Goal: Information Seeking & Learning: Learn about a topic

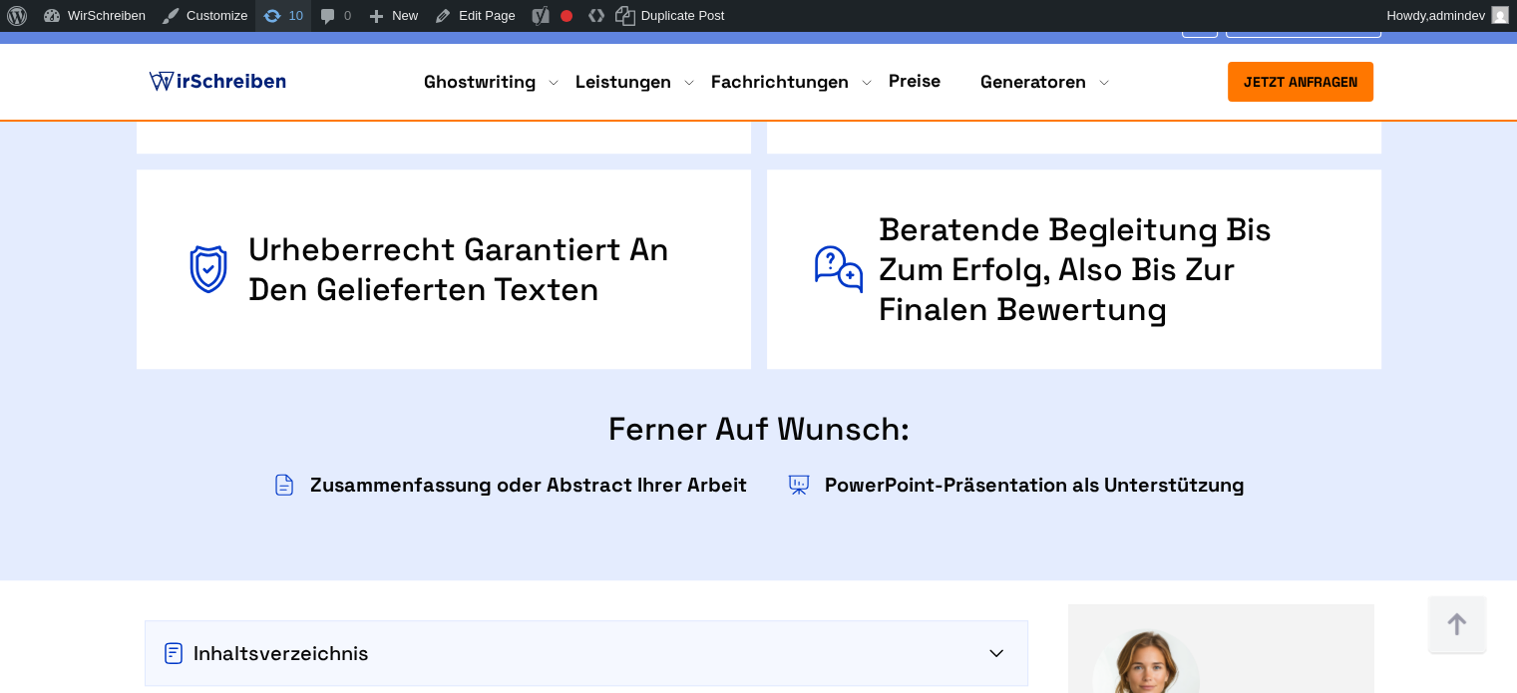
scroll to position [1315, 0]
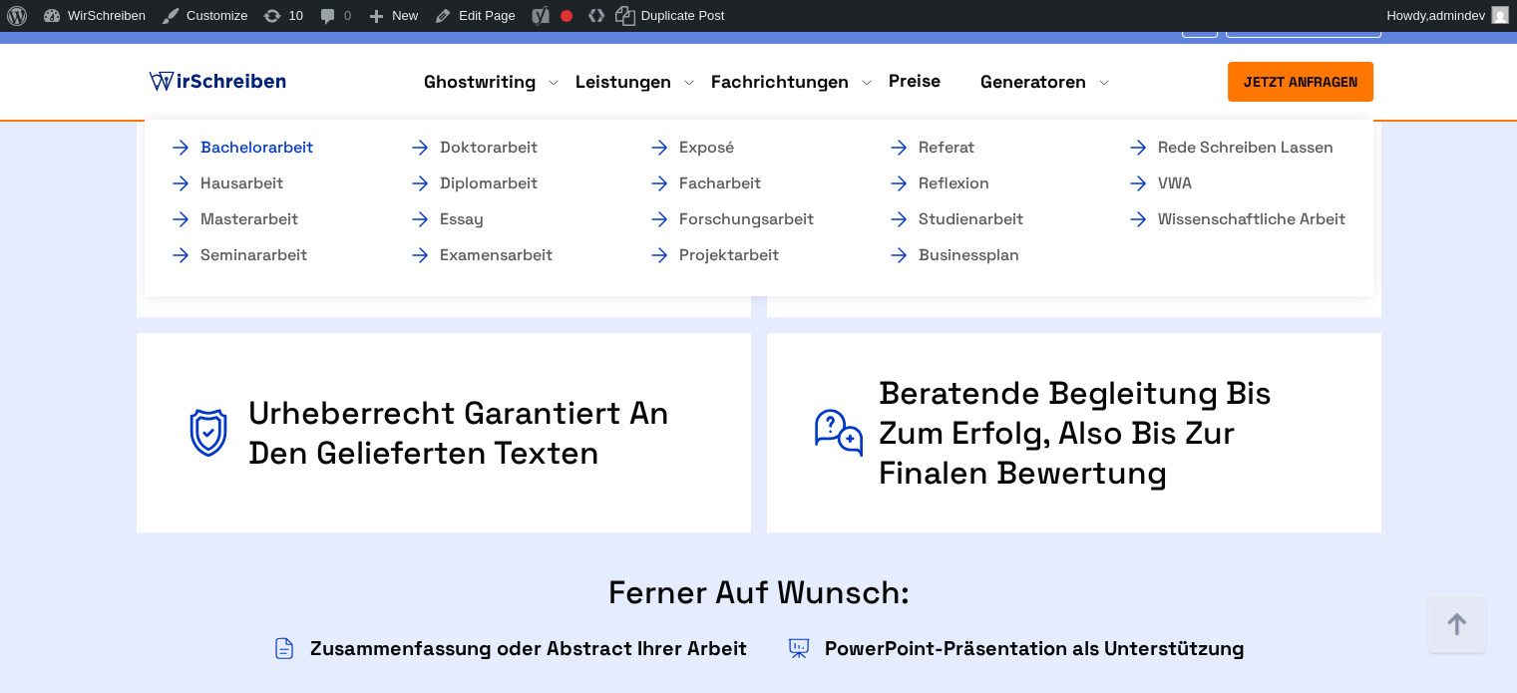
click at [301, 150] on link "Bachelorarbeit" at bounding box center [268, 148] width 199 height 24
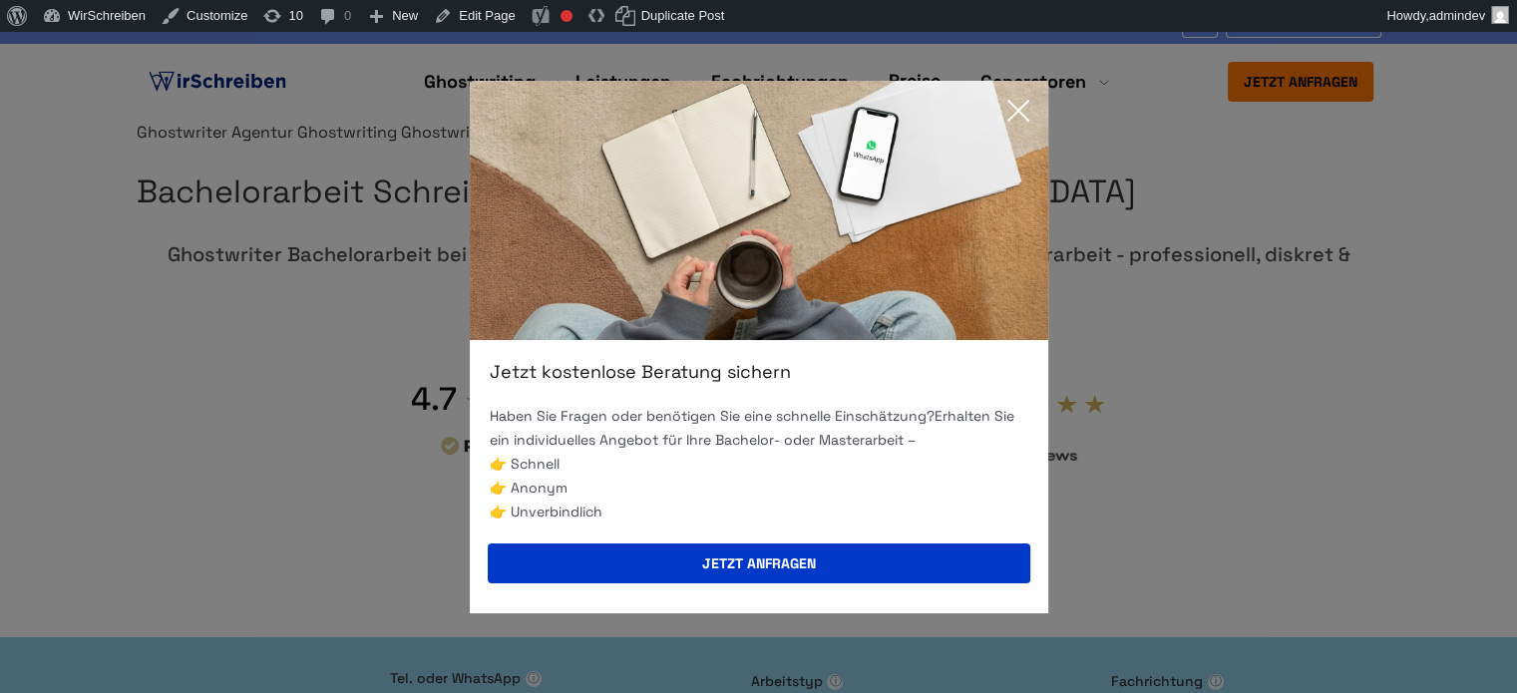
click at [1013, 104] on icon at bounding box center [1018, 111] width 40 height 40
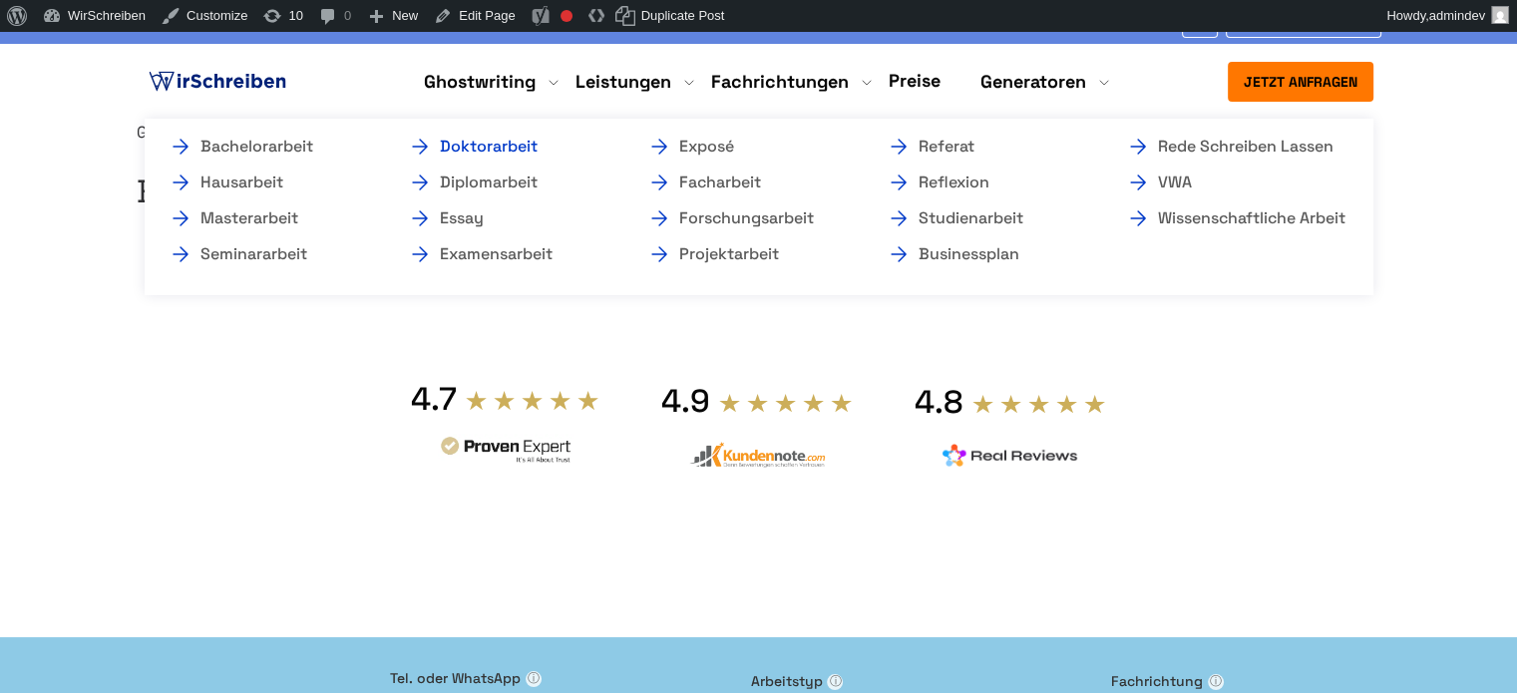
click at [487, 148] on link "Doktorarbeit" at bounding box center [507, 147] width 199 height 24
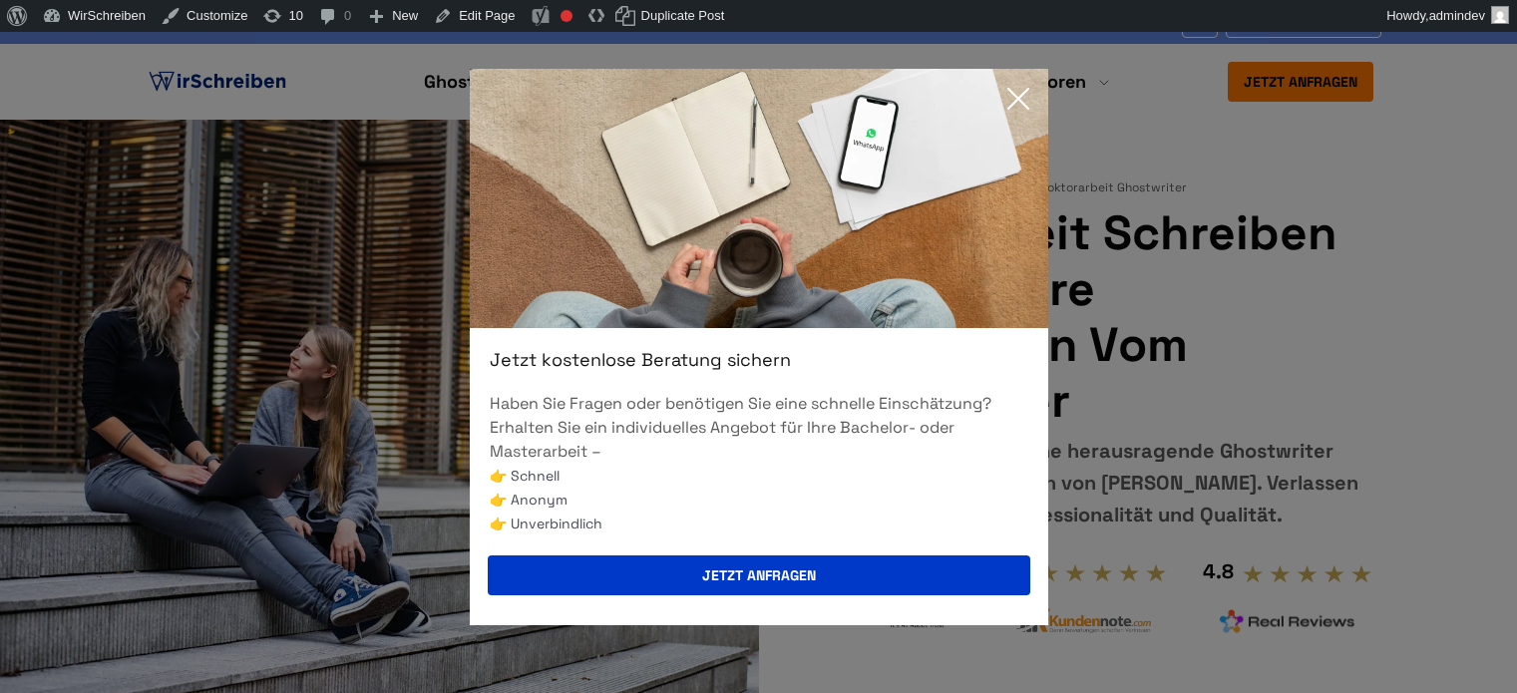
click at [1025, 99] on icon at bounding box center [1018, 99] width 40 height 40
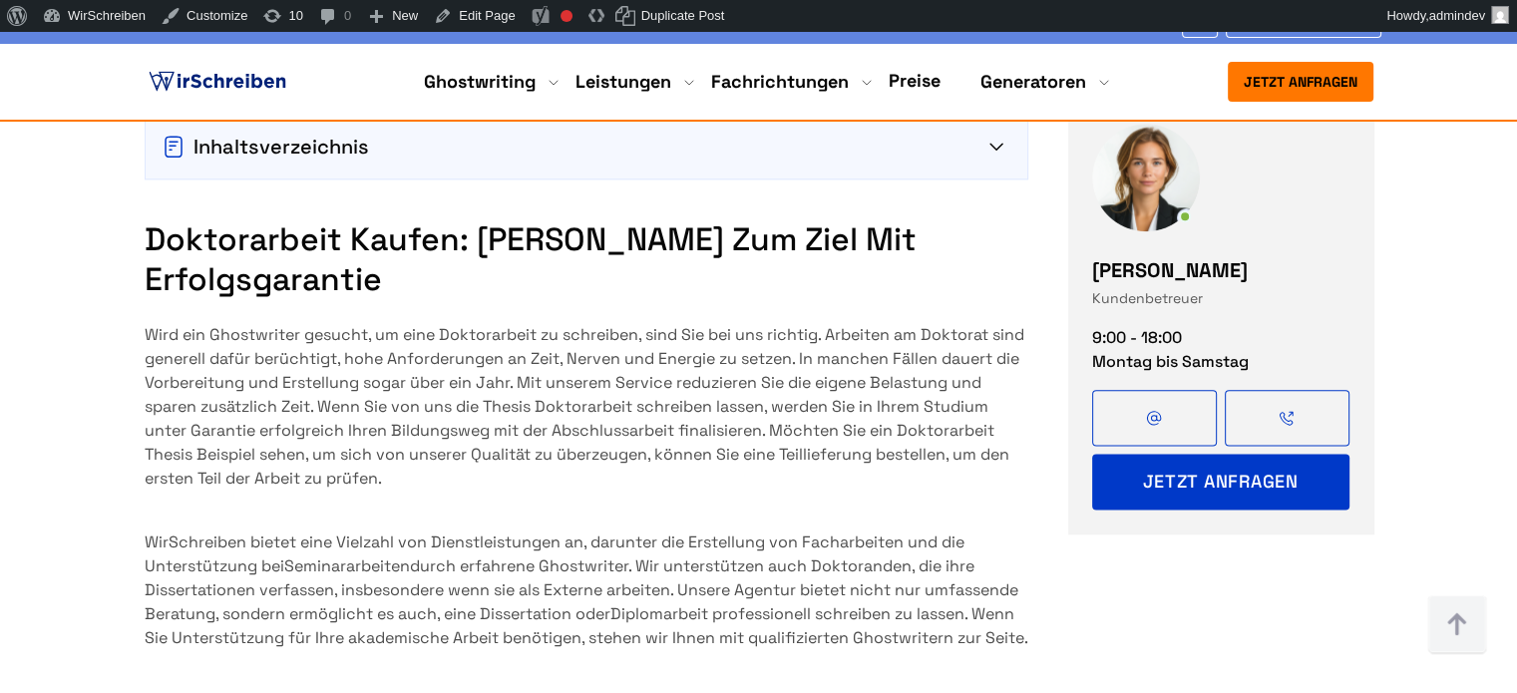
scroll to position [14199, 0]
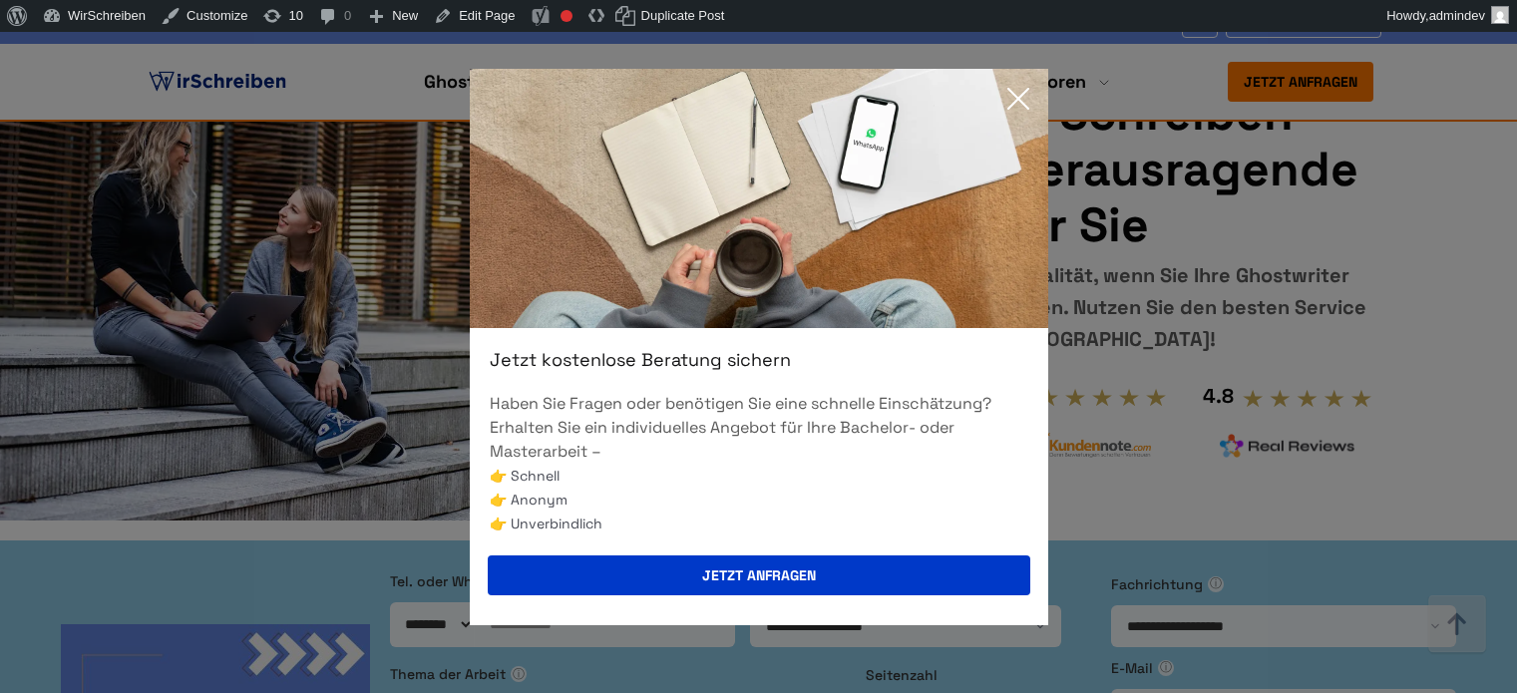
scroll to position [13847, 0]
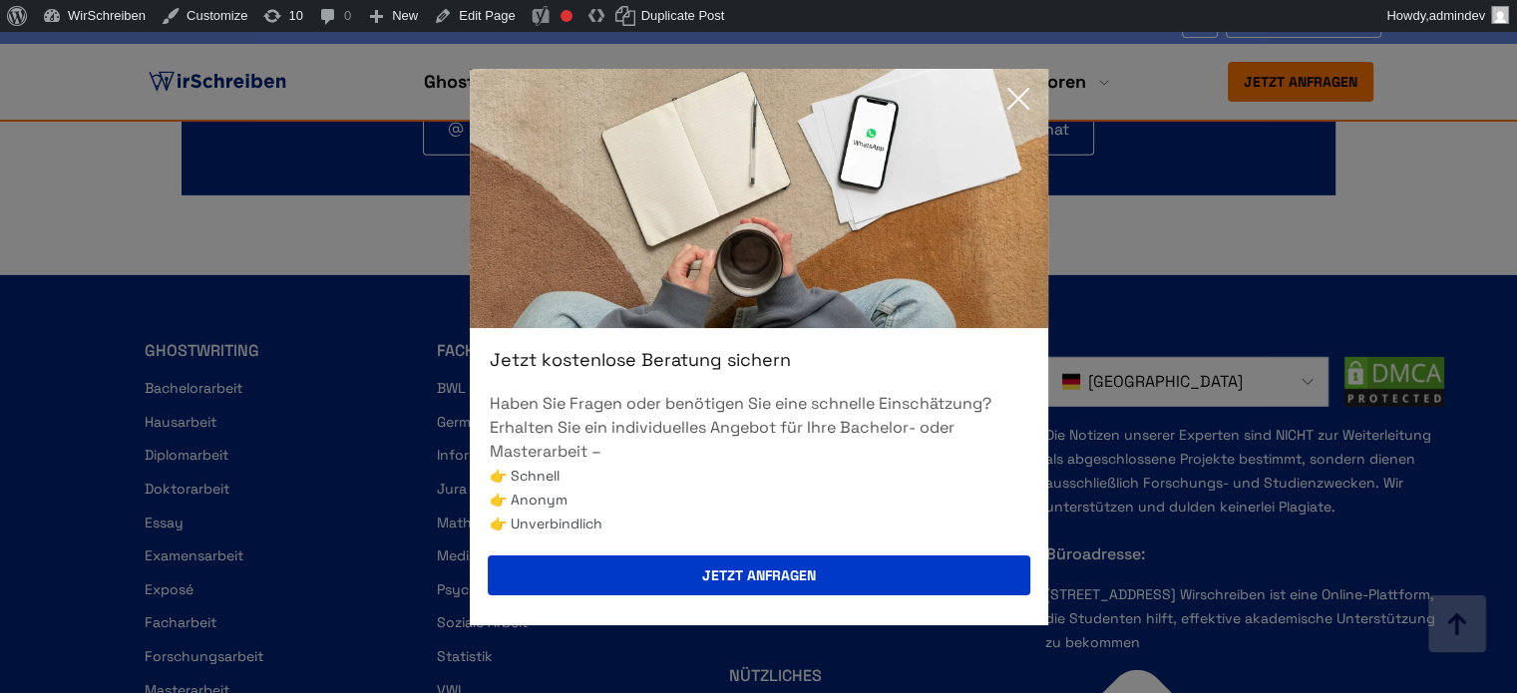
click at [1021, 102] on icon at bounding box center [1018, 99] width 20 height 20
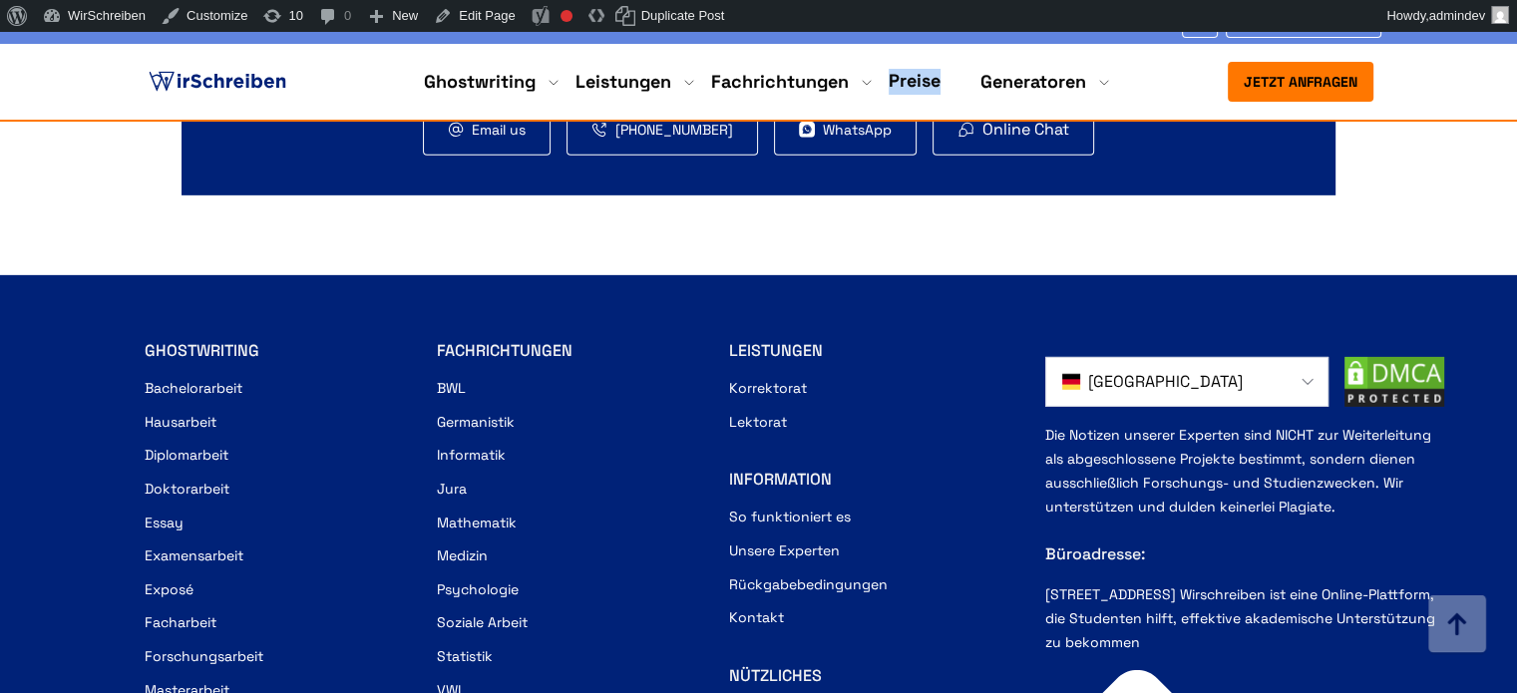
copy link "Preise"
drag, startPoint x: 881, startPoint y: 76, endPoint x: 941, endPoint y: 87, distance: 60.8
click at [941, 87] on ul "Ghostwriting Bachelorarbeit Hausarbeit Masterarbeit Seminararbeit Doktorarbeit …" at bounding box center [759, 82] width 702 height 26
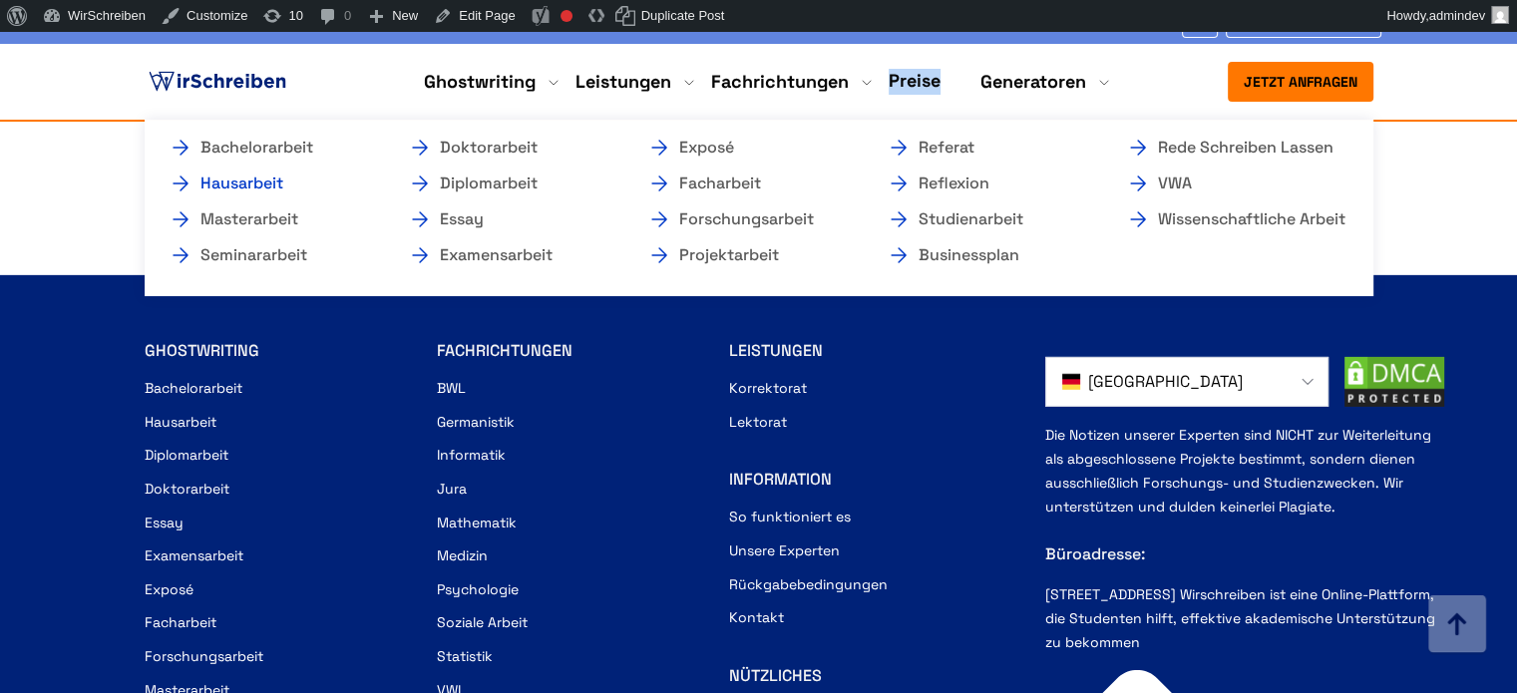
click at [284, 183] on link "Hausarbeit" at bounding box center [268, 184] width 199 height 24
click at [265, 184] on link "Hausarbeit" at bounding box center [268, 184] width 199 height 24
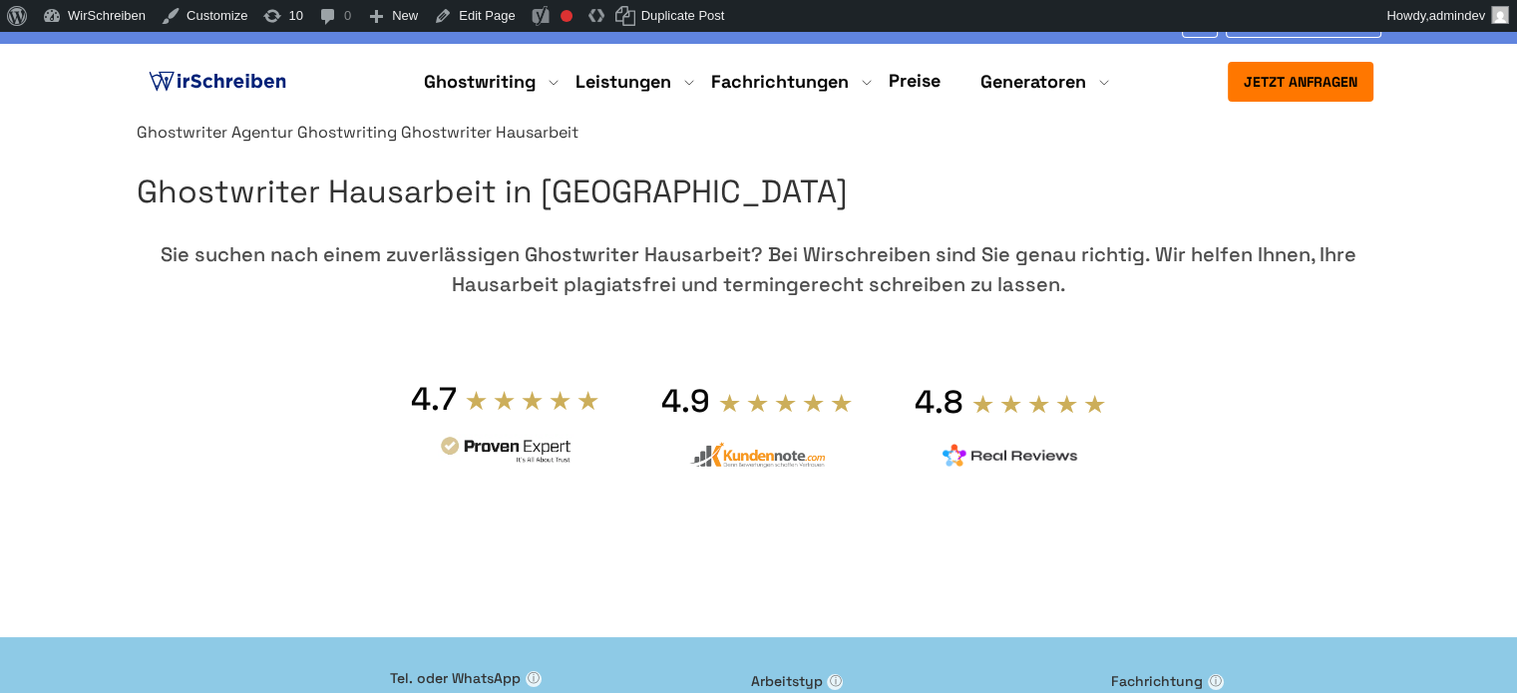
scroll to position [1267, 0]
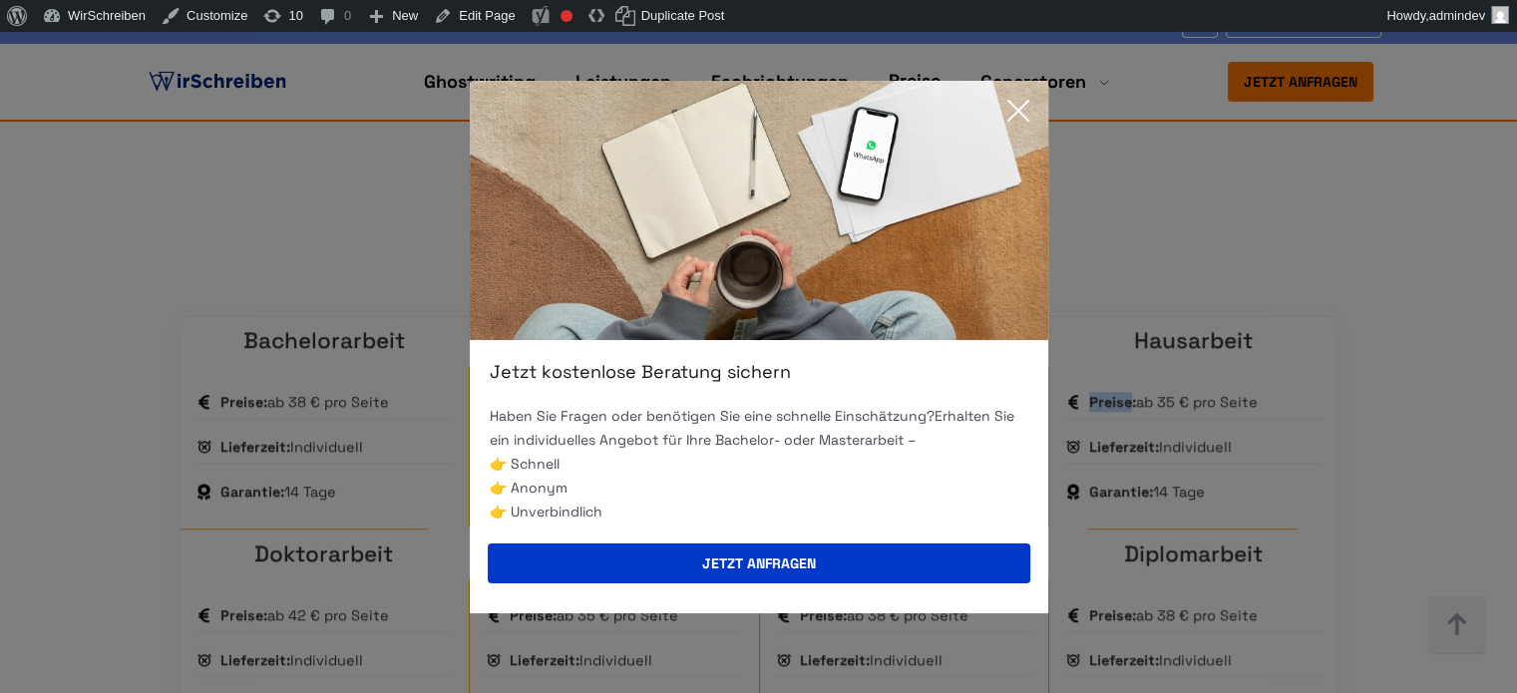
click at [1018, 115] on icon at bounding box center [1018, 111] width 40 height 40
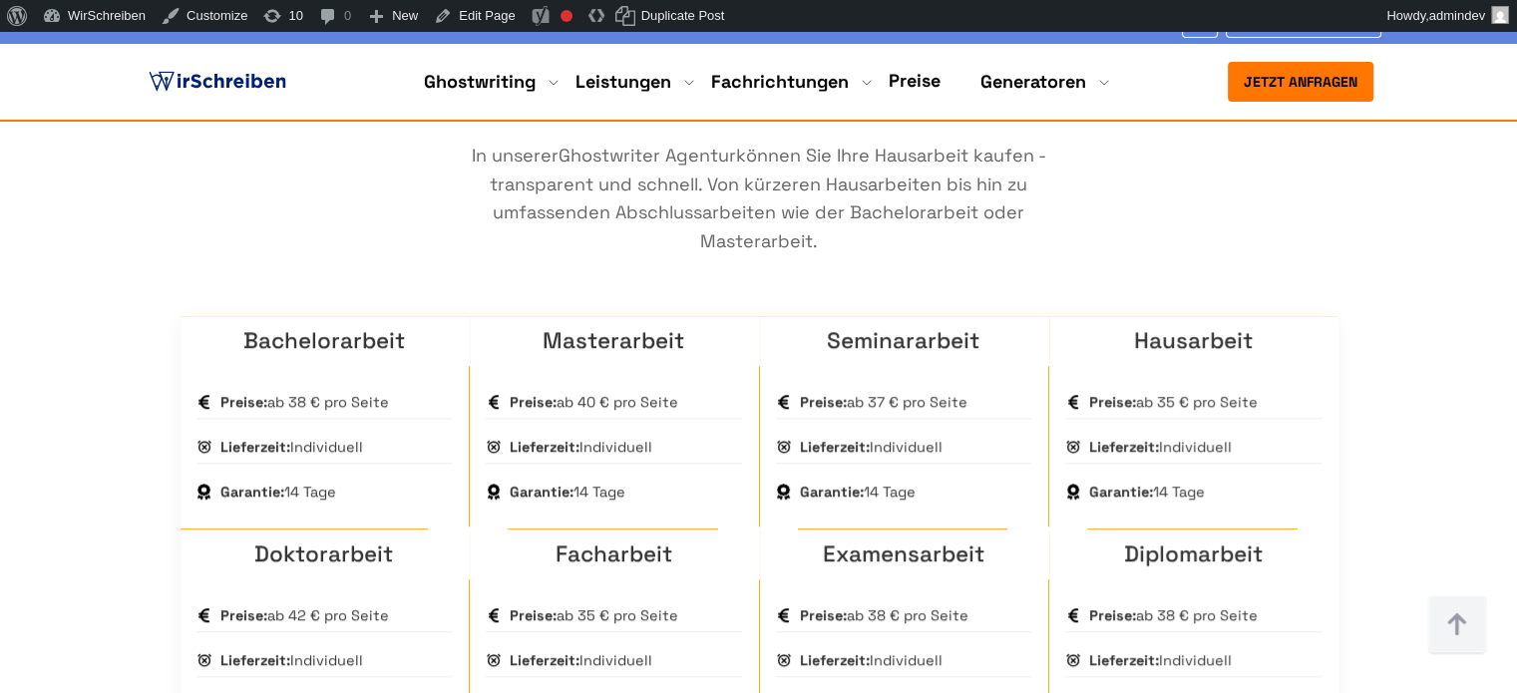
click at [183, 122] on h2 "Unsere Preise für akademische Arbeiten" at bounding box center [758, 90] width 1157 height 64
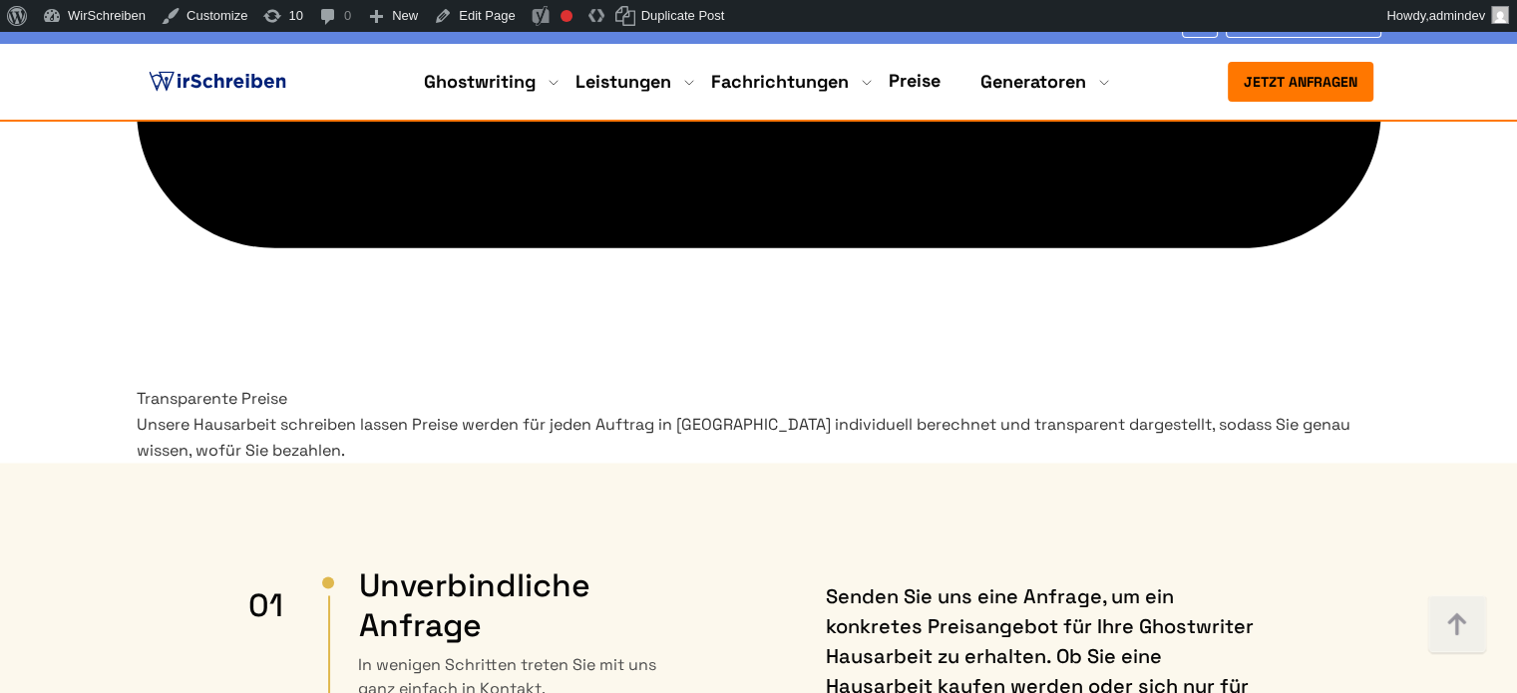
scroll to position [299, 0]
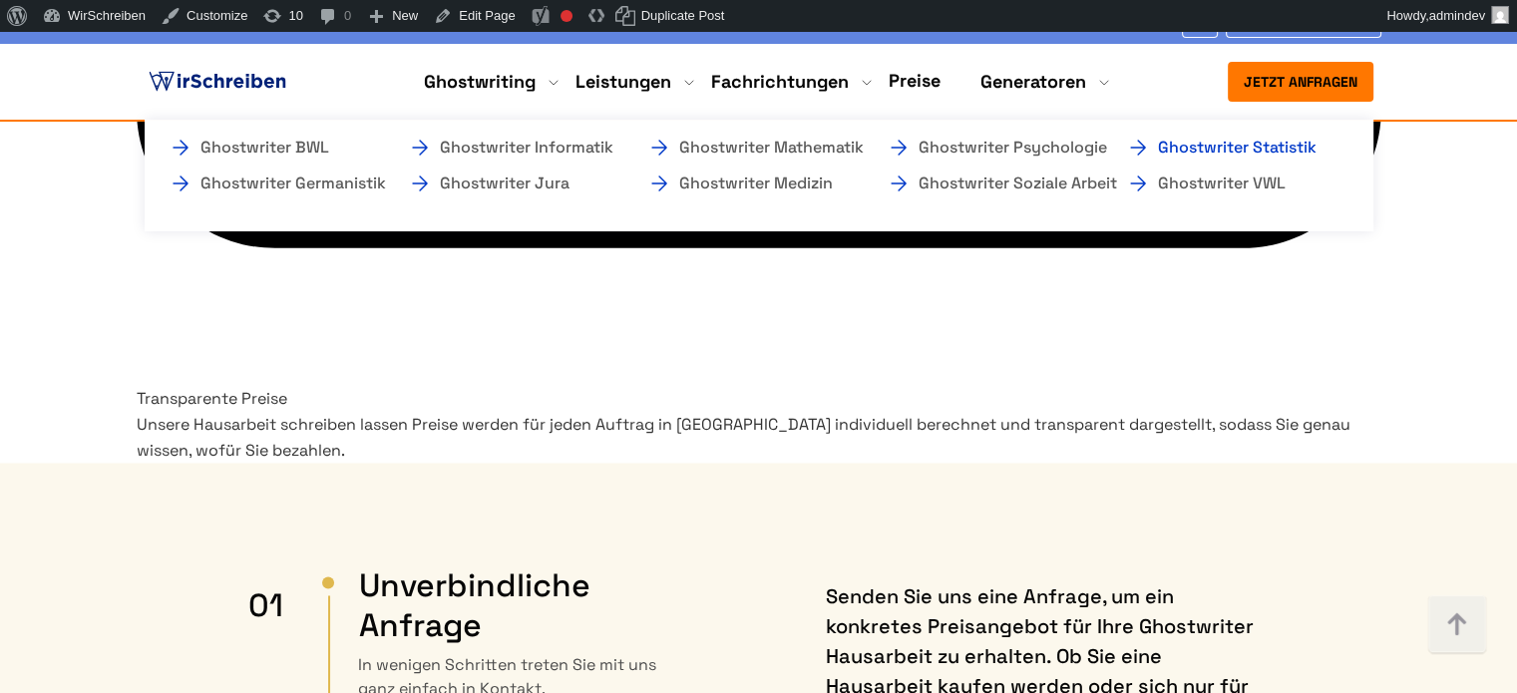
click at [1197, 148] on link "Ghostwriter Statistik" at bounding box center [1225, 148] width 199 height 24
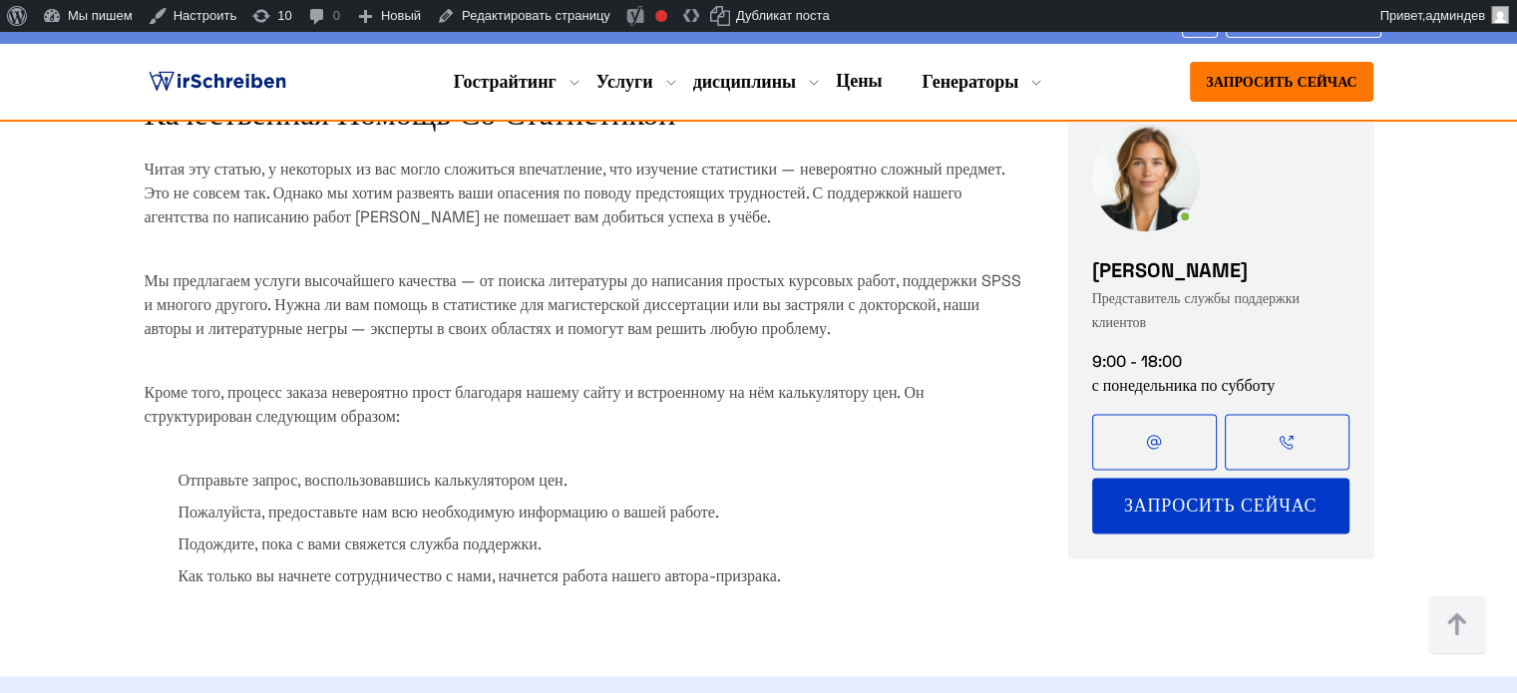
scroll to position [2493, 0]
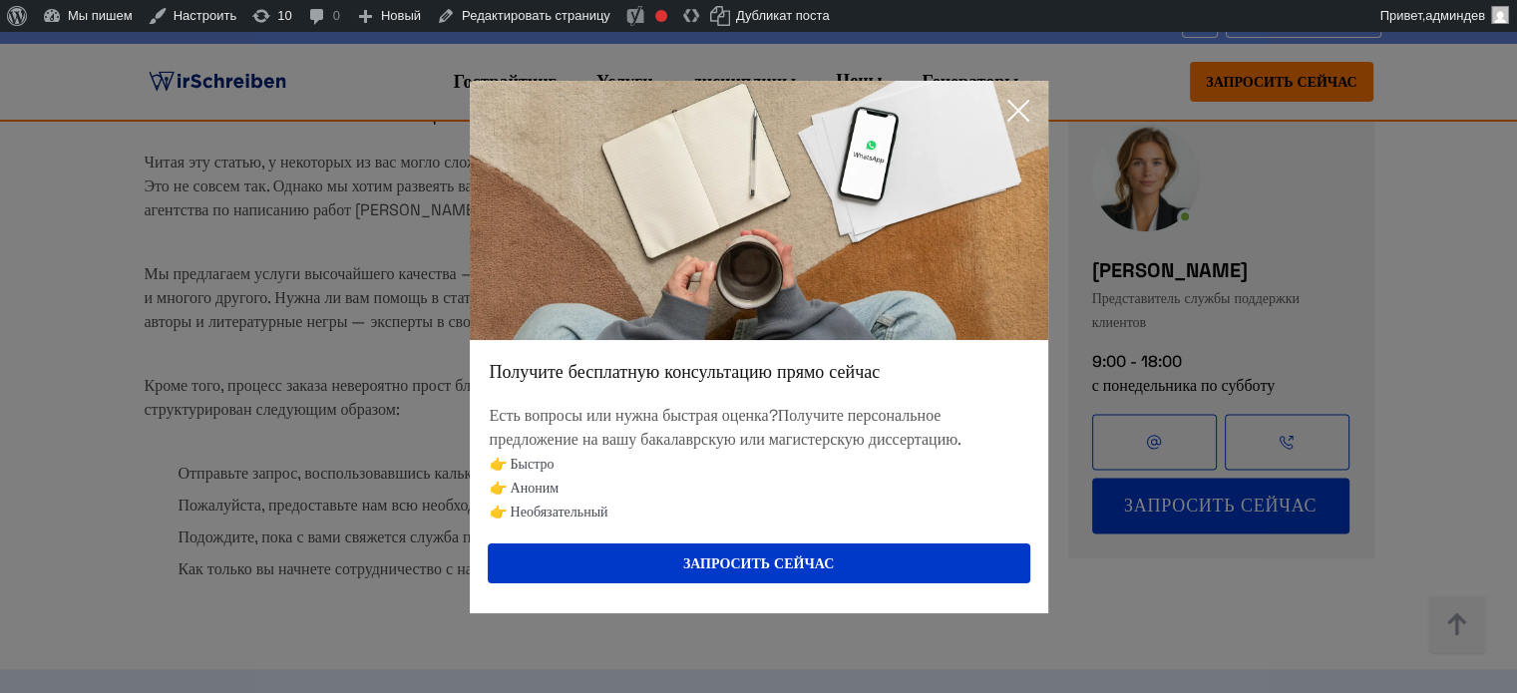
click at [1015, 101] on icon at bounding box center [1018, 111] width 40 height 40
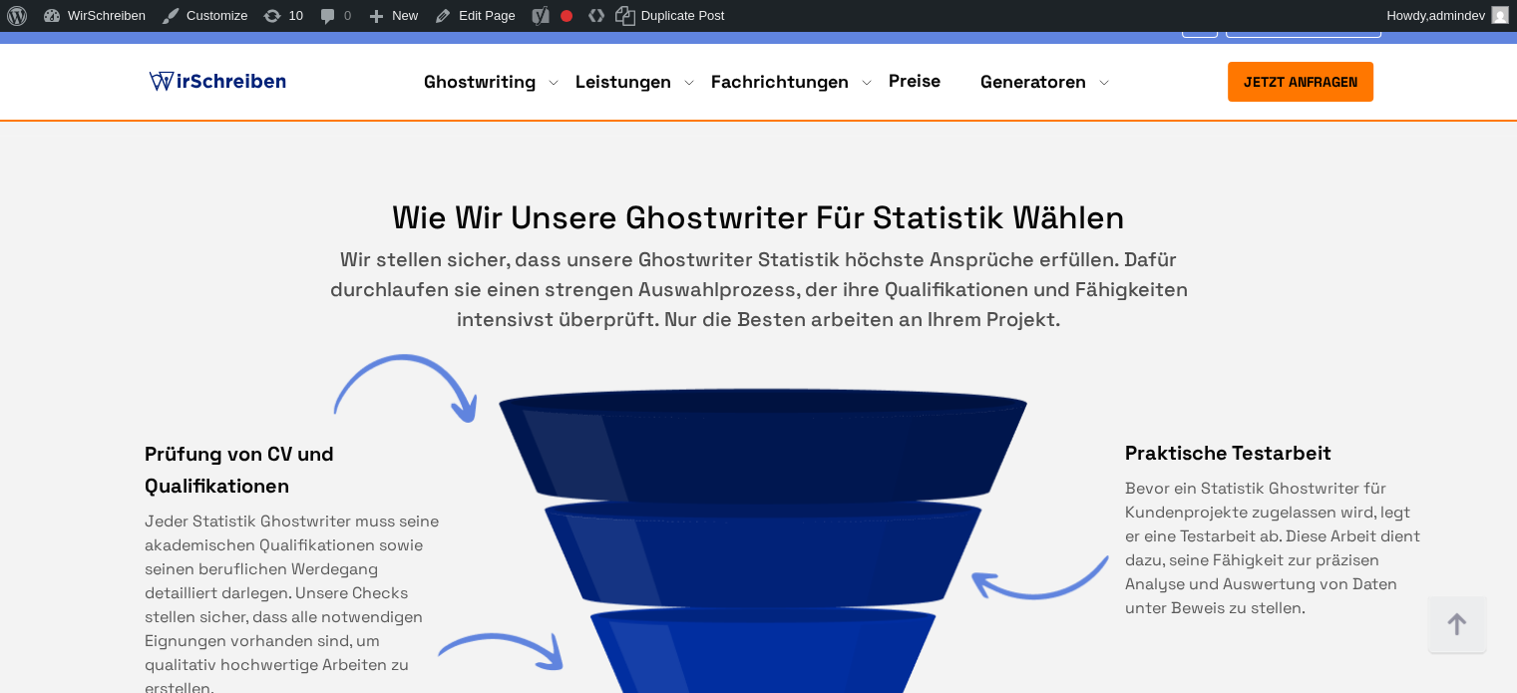
scroll to position [9078, 0]
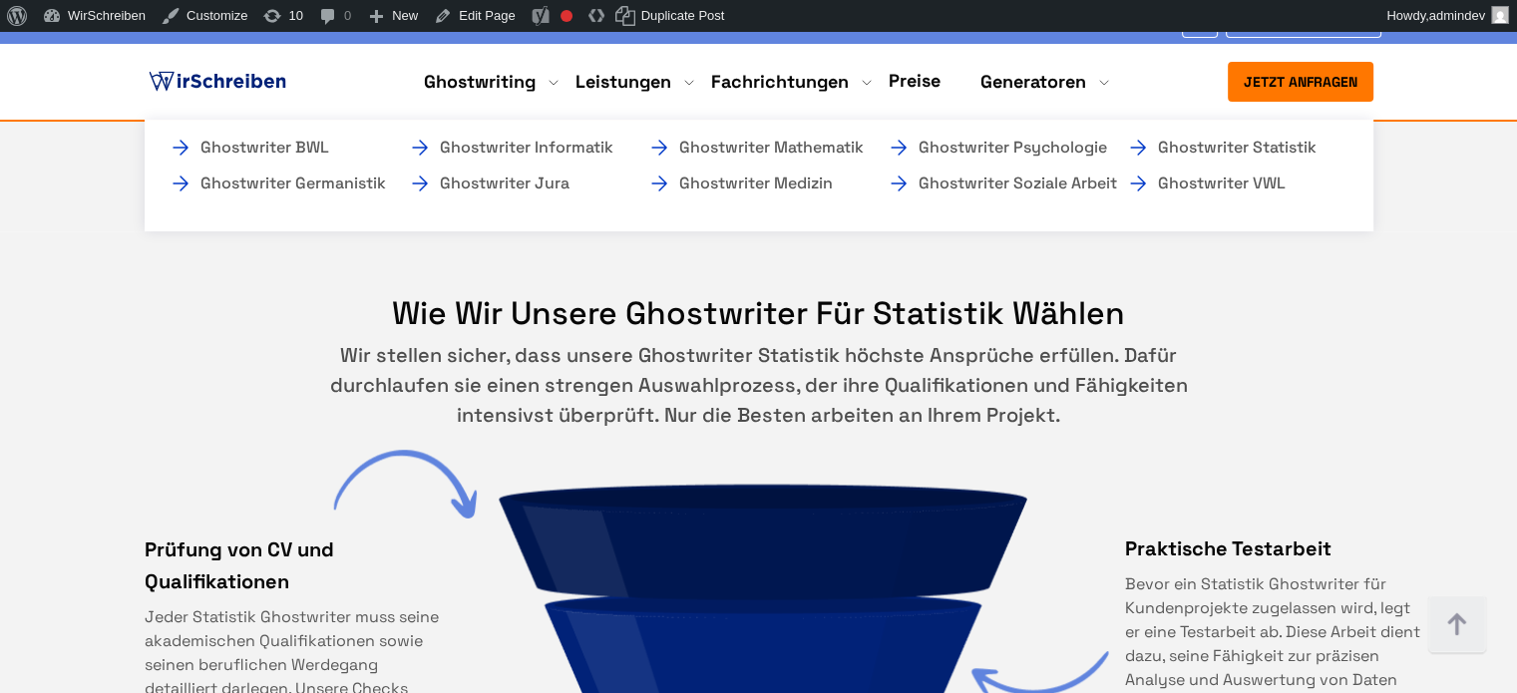
click at [507, 210] on ul "Ghostwriter BWL Ghostwriter Germanistik Ghostwriter Informatik Ghostwriter Jura…" at bounding box center [759, 176] width 1228 height 112
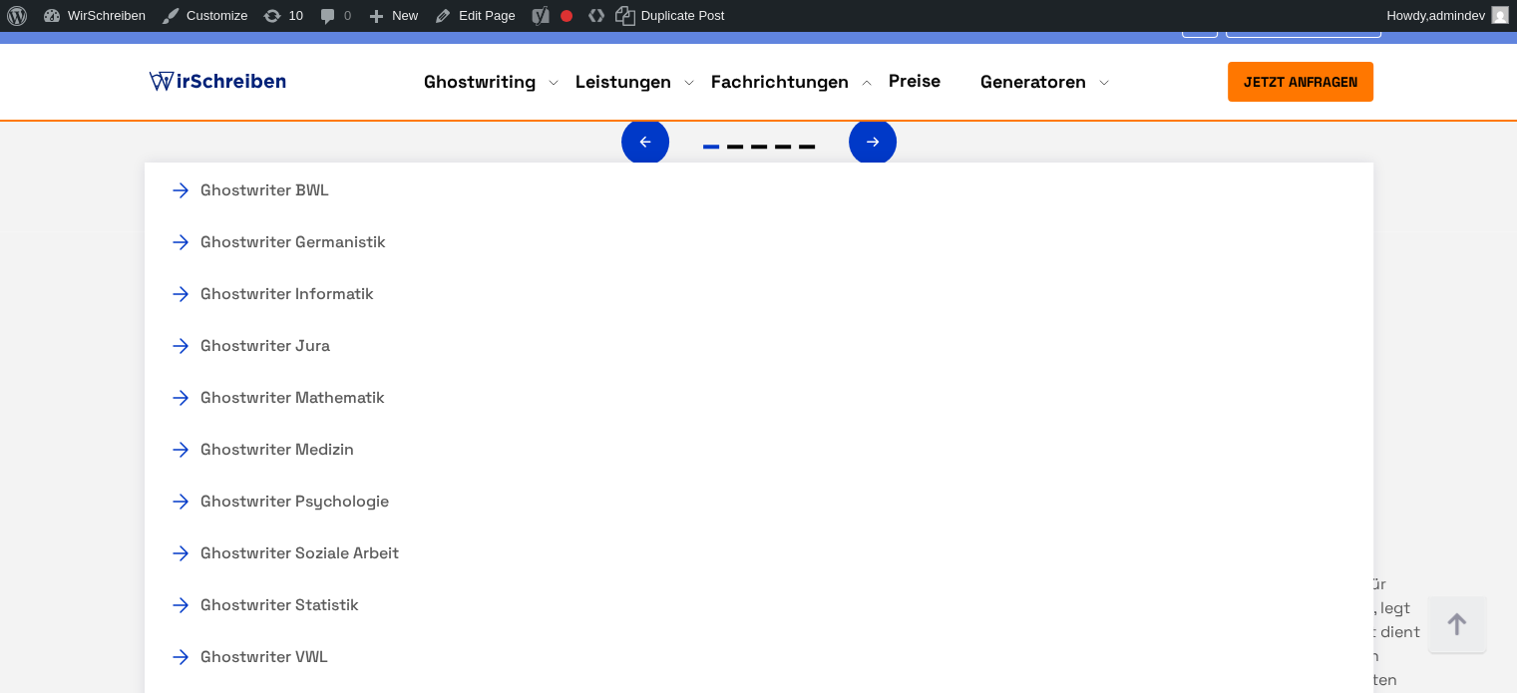
click at [86, 255] on section "Wie wir unsere Ghostwriter für Statistik wählen Wir stellen sicher, dass unsere…" at bounding box center [758, 638] width 1517 height 814
click at [110, 231] on section "Wie wir unsere Ghostwriter für Statistik wählen Wir stellen sicher, dass unsere…" at bounding box center [758, 638] width 1517 height 814
click at [1432, 231] on section "Wie wir unsere Ghostwriter für Statistik wählen Wir stellen sicher, dass unsere…" at bounding box center [758, 638] width 1517 height 814
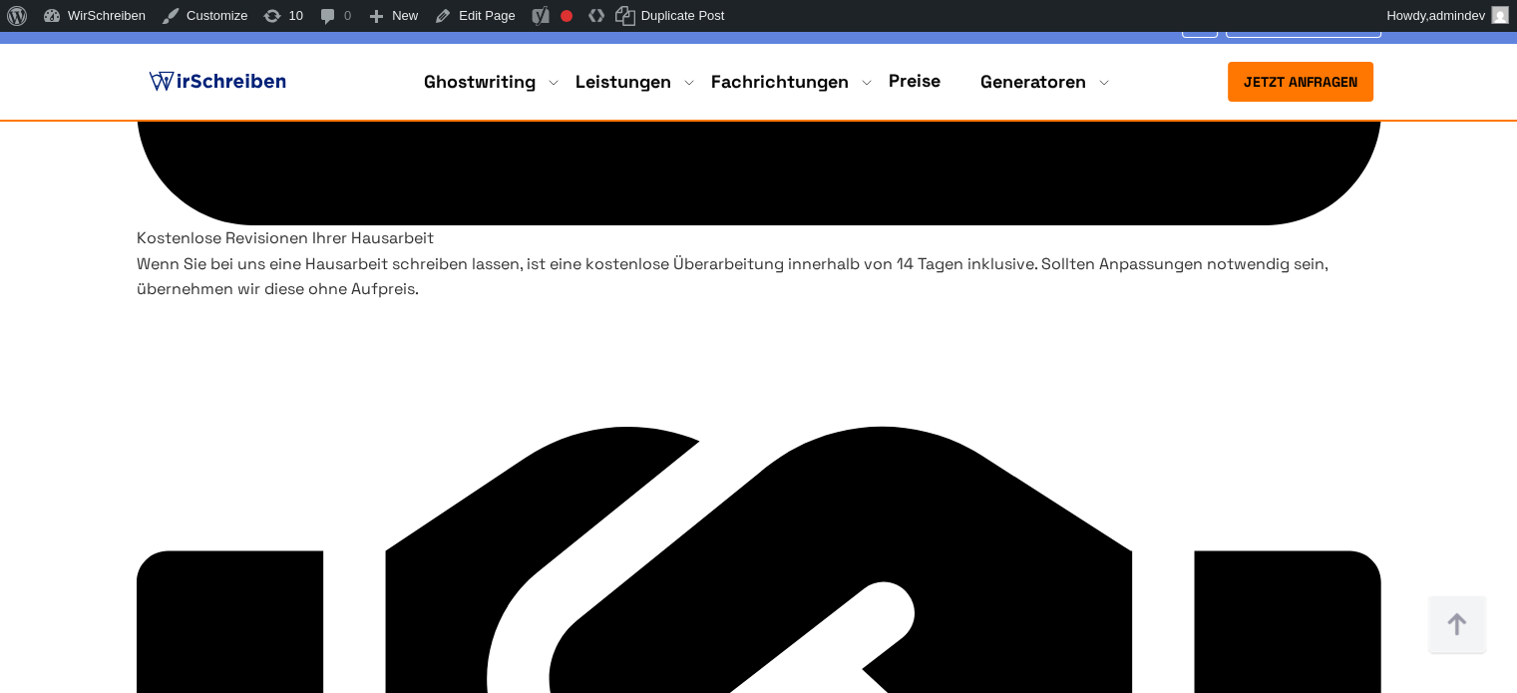
scroll to position [7279, 0]
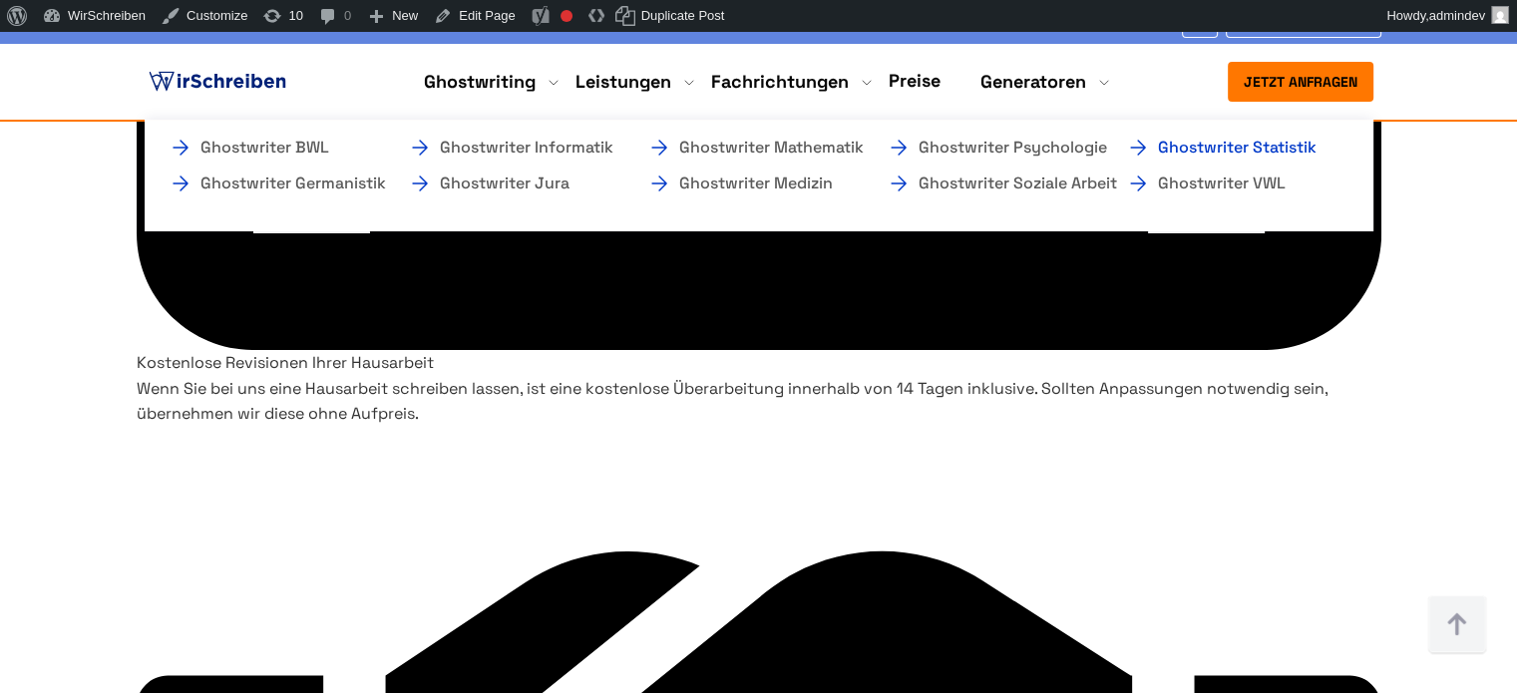
click at [1181, 147] on link "Ghostwriter Statistik" at bounding box center [1225, 148] width 199 height 24
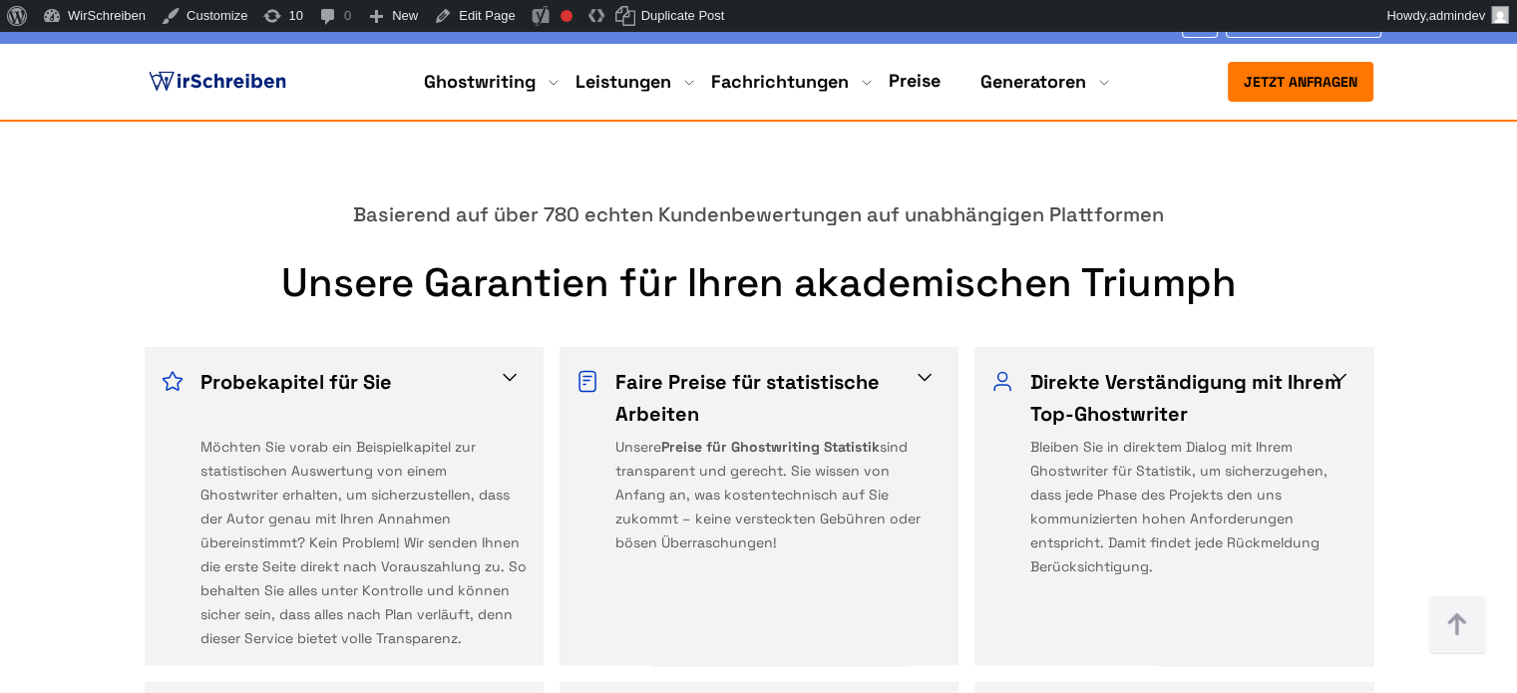
scroll to position [4942, 0]
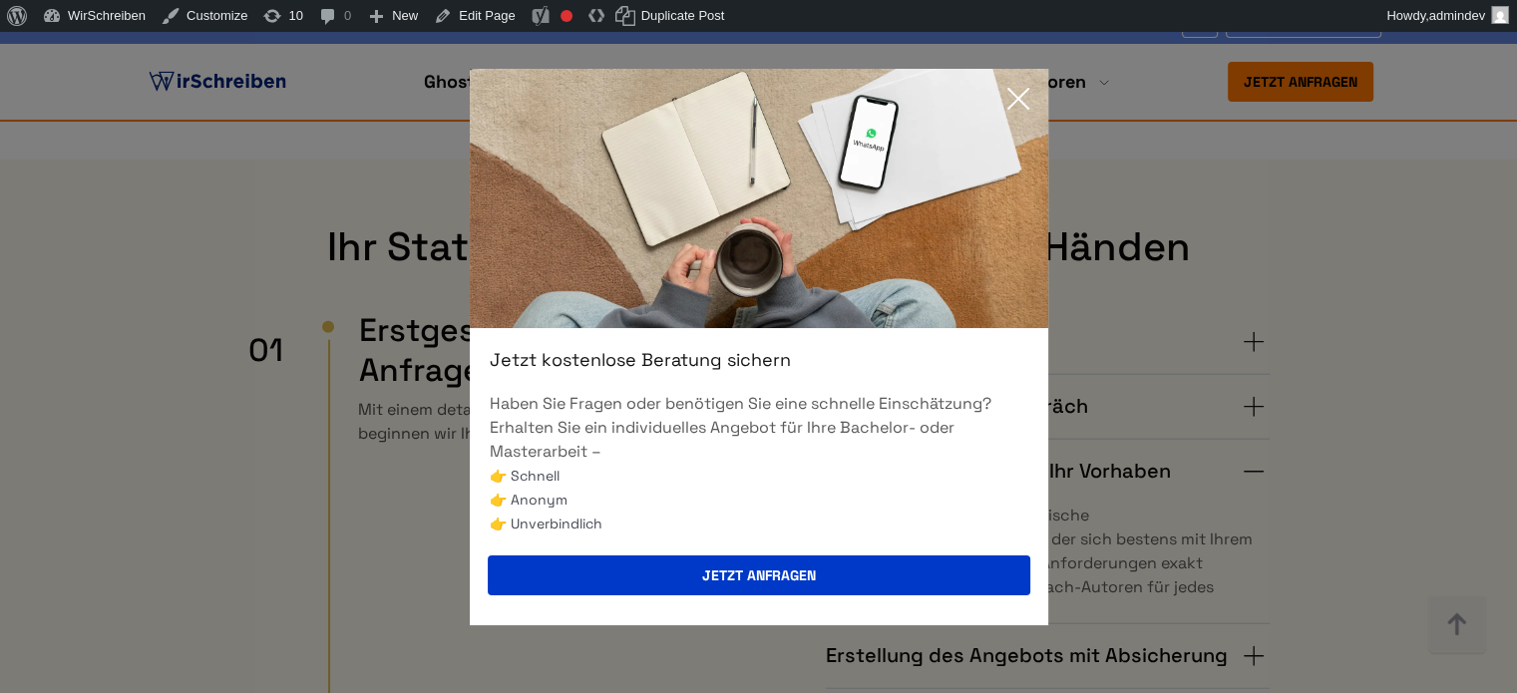
click at [1021, 99] on icon at bounding box center [1018, 99] width 40 height 40
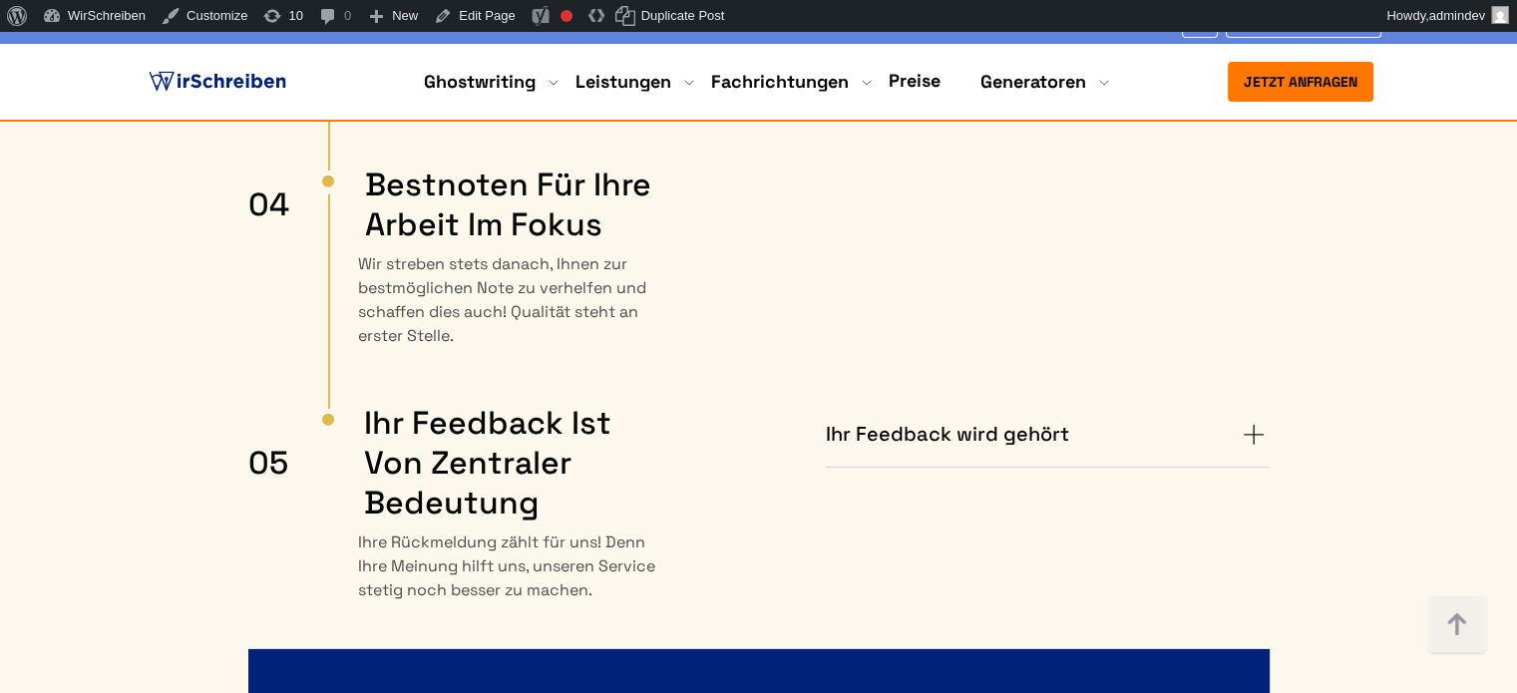
scroll to position [5242, 0]
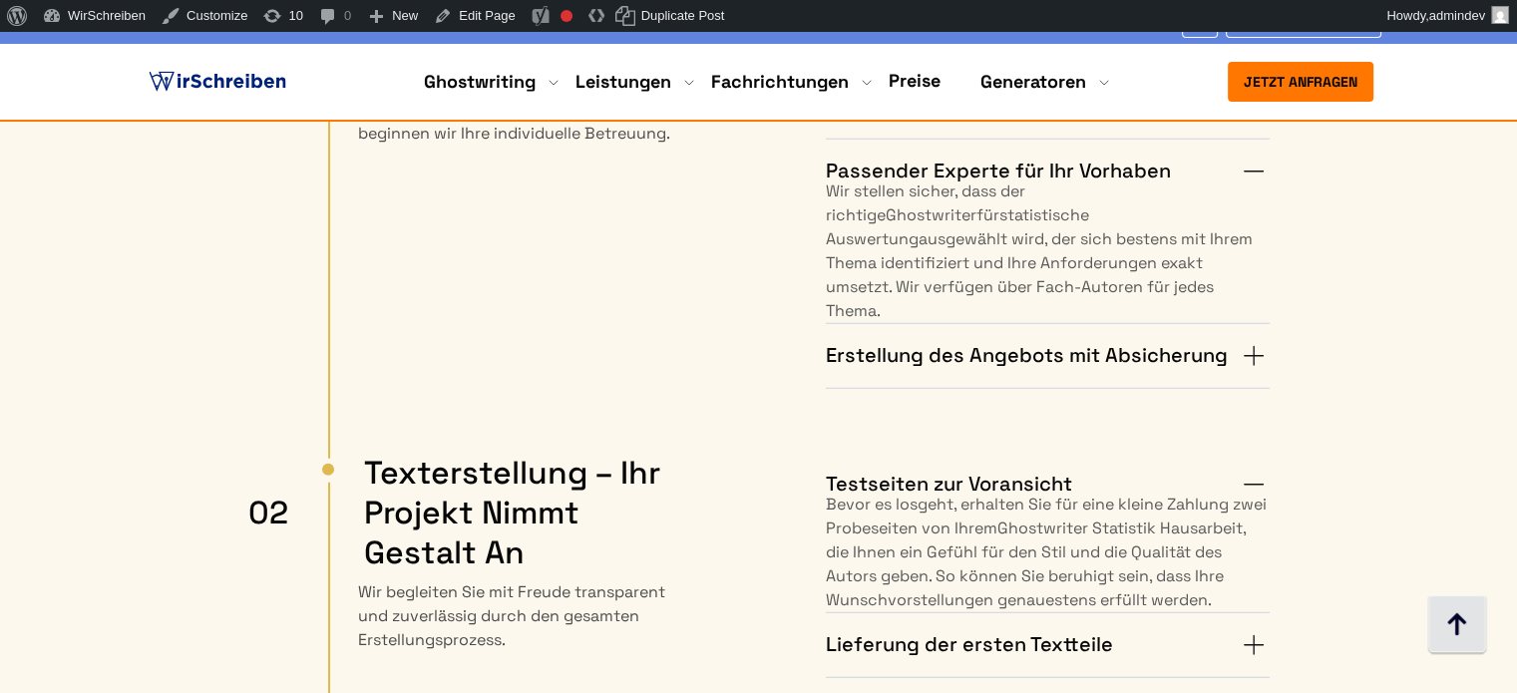
click at [1456, 614] on img at bounding box center [1457, 625] width 60 height 60
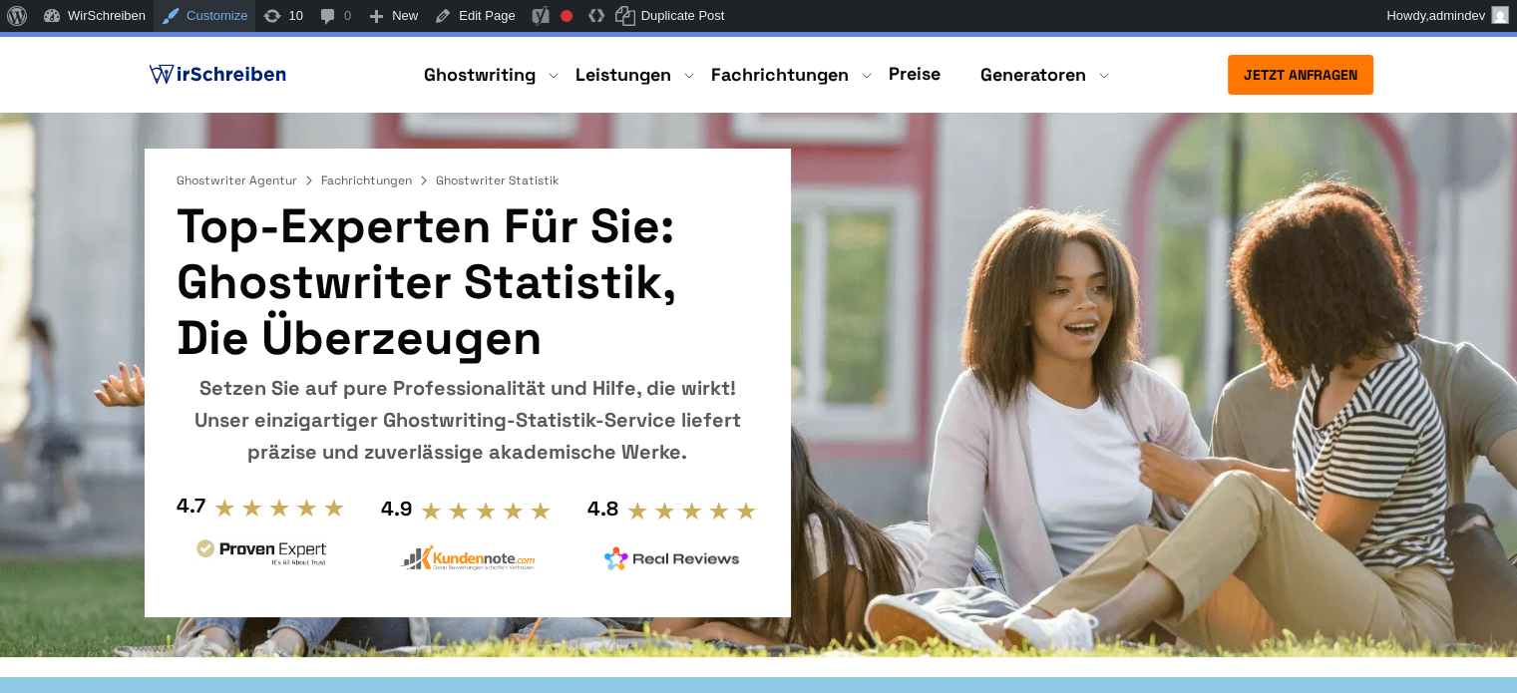
scroll to position [0, 0]
